Goal: Register for event/course

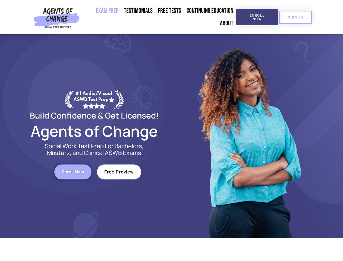
click at [172, 130] on div at bounding box center [249, 136] width 155 height 204
click at [257, 17] on span "Enroll Now" at bounding box center [257, 17] width 25 height 7
click at [296, 17] on span "SIGN IN" at bounding box center [295, 17] width 15 height 4
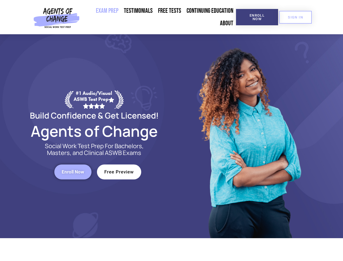
click at [73, 172] on span "Enroll Now" at bounding box center [73, 172] width 23 height 5
click at [119, 172] on span "Free Preview" at bounding box center [119, 172] width 30 height 5
